Goal: Transaction & Acquisition: Purchase product/service

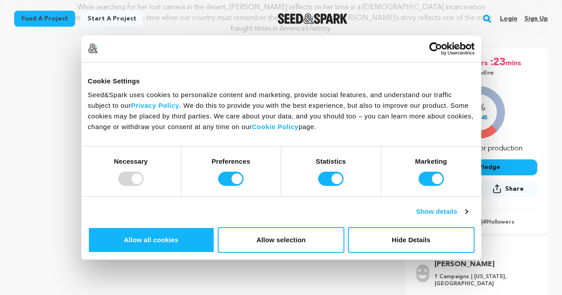
scroll to position [133, 0]
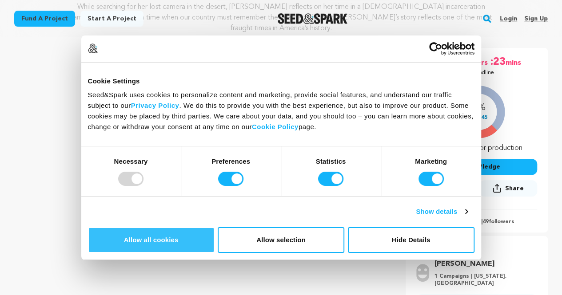
click at [214, 227] on button "Allow all cookies" at bounding box center [151, 240] width 127 height 26
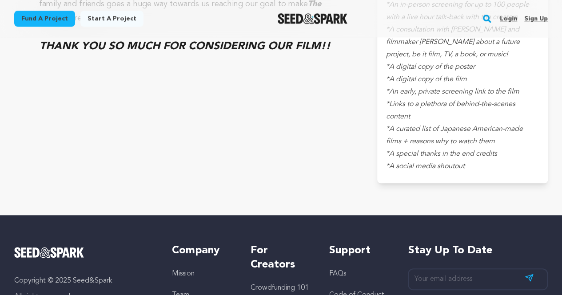
scroll to position [3602, 0]
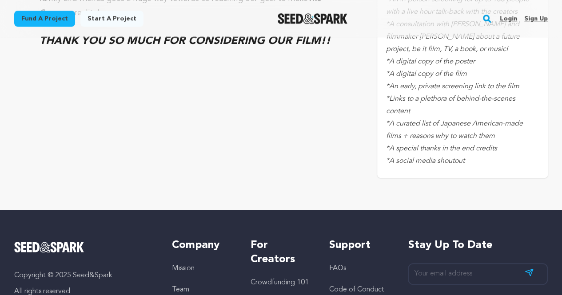
click at [520, 83] on p "*An early, private screening link to the film" at bounding box center [462, 86] width 153 height 12
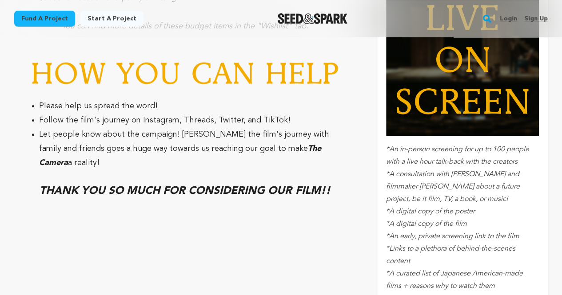
scroll to position [3440, 0]
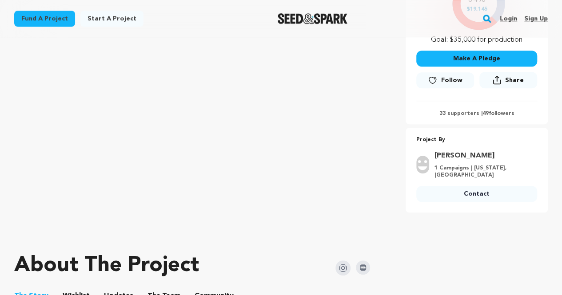
scroll to position [243, 0]
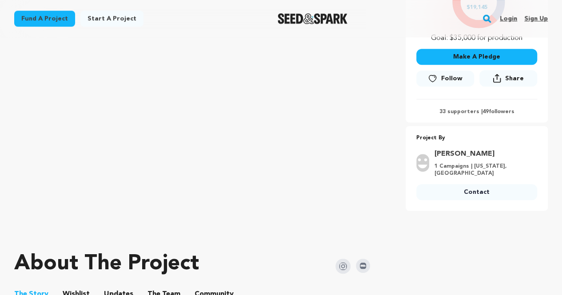
click at [455, 150] on link "[PERSON_NAME]" at bounding box center [482, 154] width 97 height 11
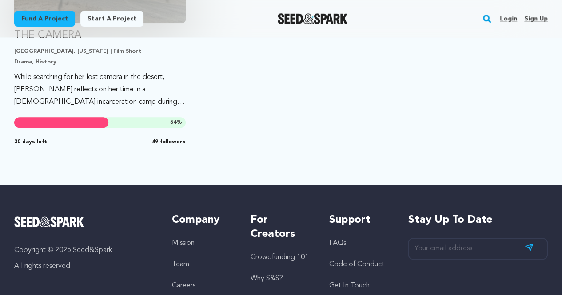
scroll to position [335, 0]
